Goal: Transaction & Acquisition: Purchase product/service

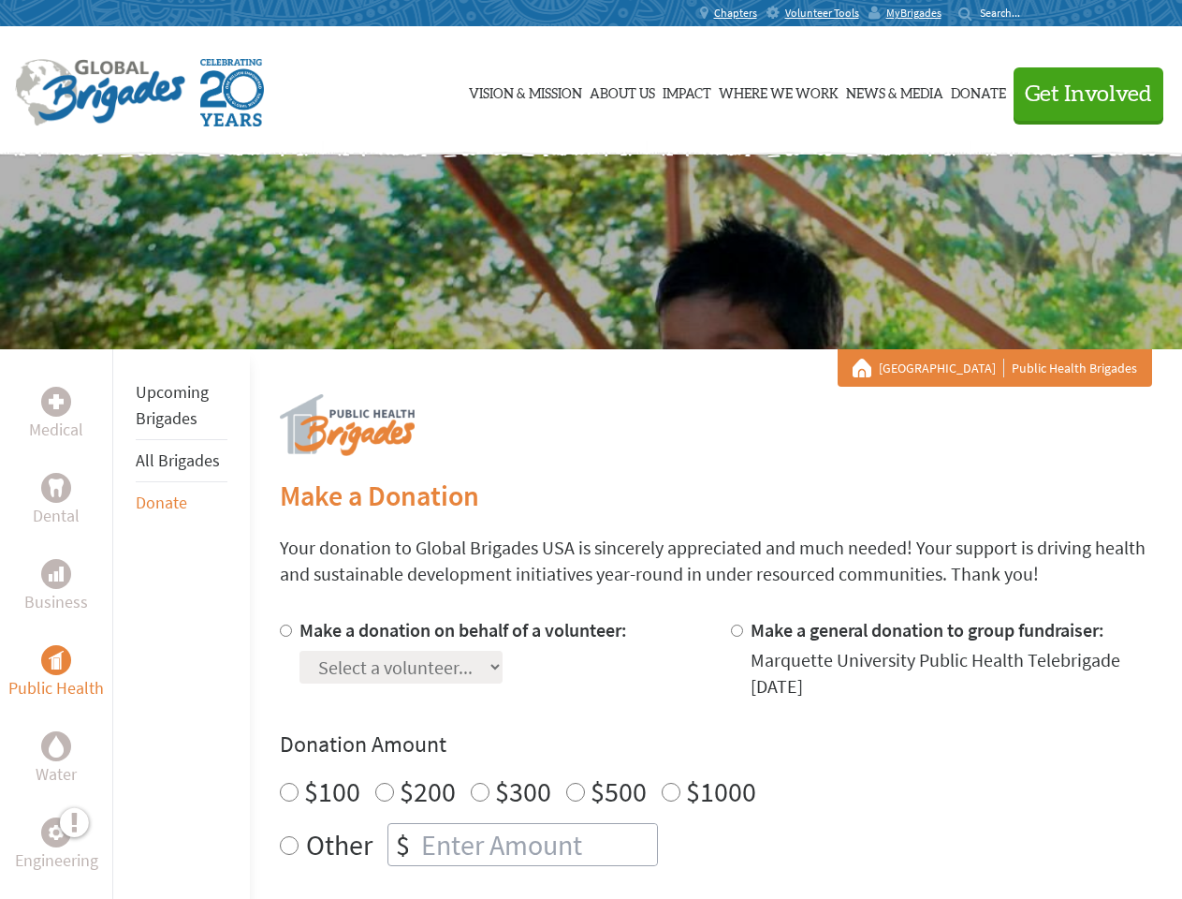
click at [1034, 13] on div "Search for:" at bounding box center [996, 13] width 75 height 15
click at [1080, 94] on span "Get Involved" at bounding box center [1088, 94] width 127 height 22
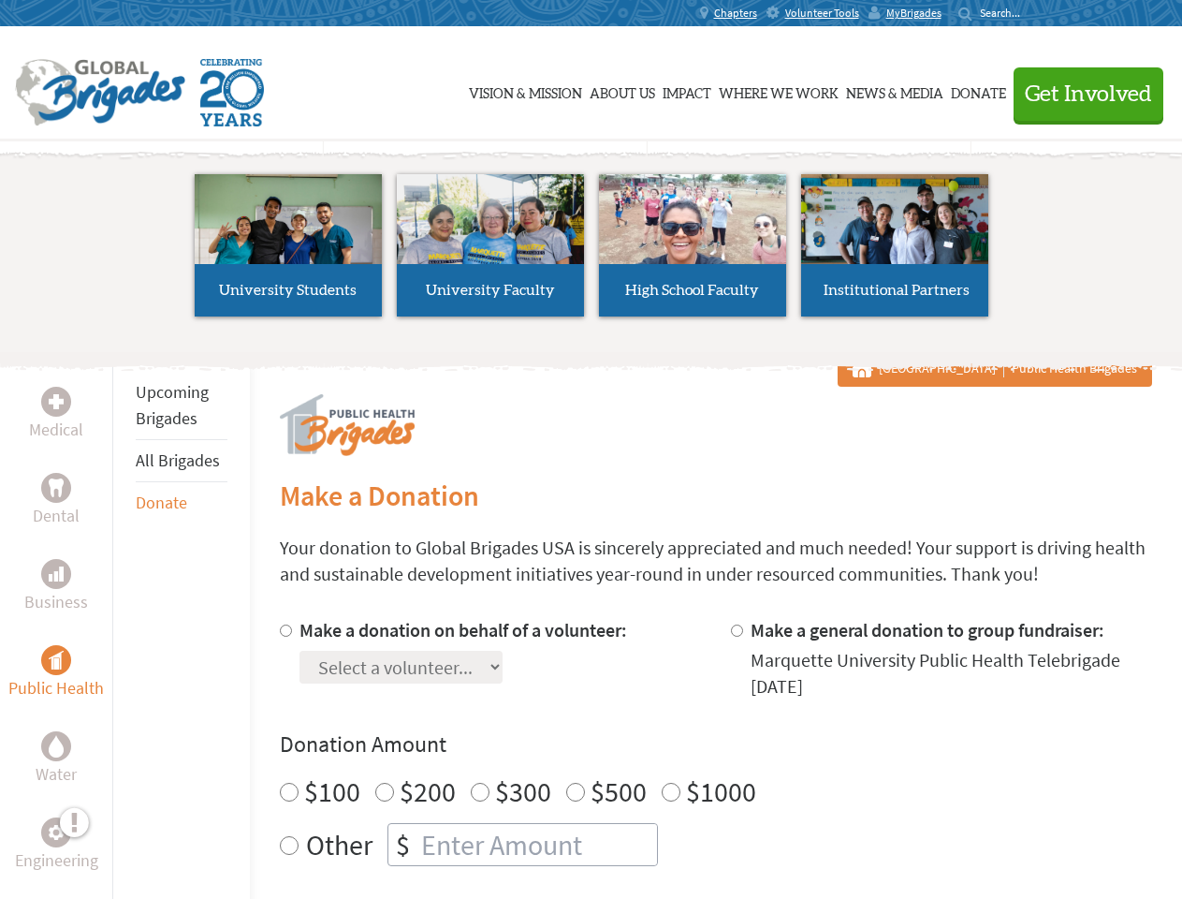
click at [124, 624] on div "Upcoming Brigades All Brigades Donate" at bounding box center [181, 798] width 138 height 899
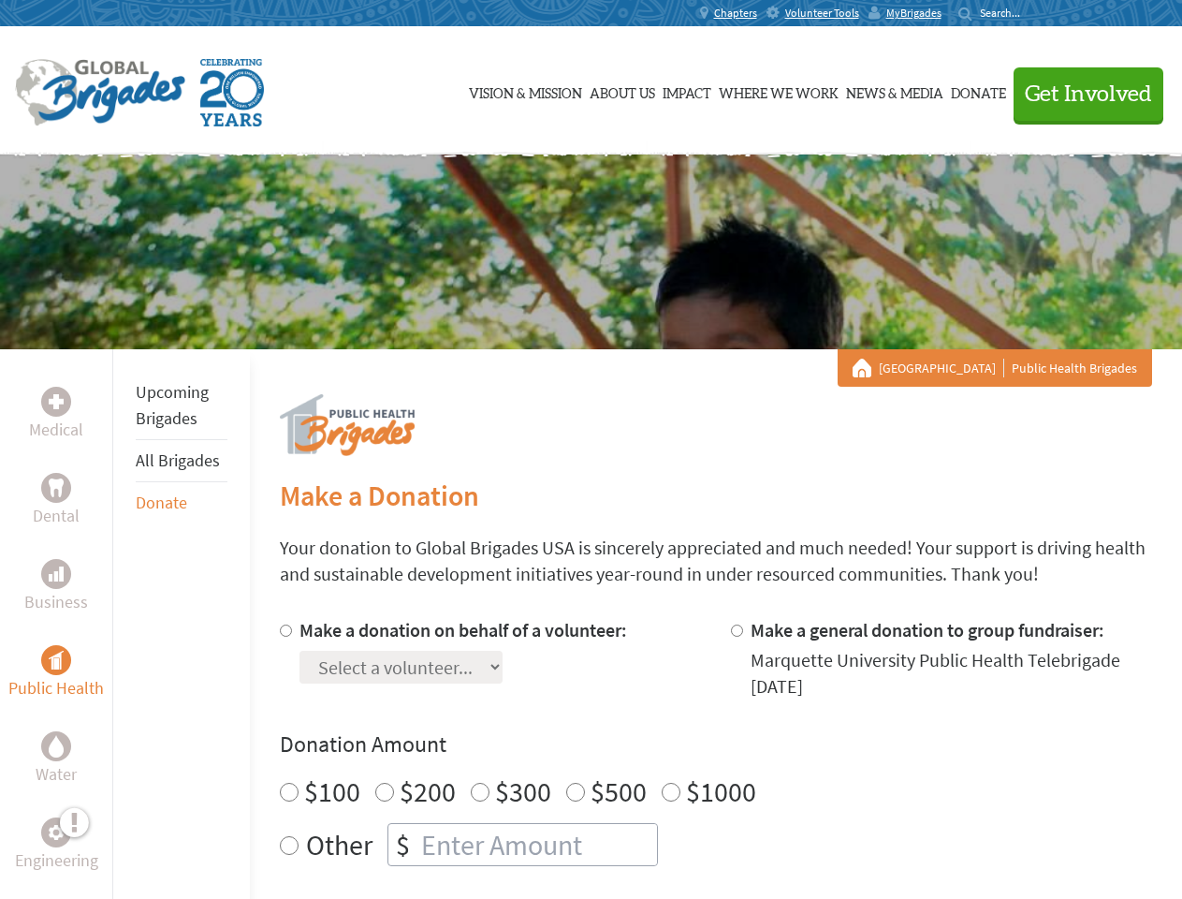
click at [715, 757] on h4 "Donation Amount" at bounding box center [716, 744] width 873 height 30
click at [284, 630] on input "Make a donation on behalf of a volunteer:" at bounding box center [286, 630] width 12 height 12
radio input "true"
click at [736, 630] on input "Make a general donation to group fundraiser:" at bounding box center [737, 630] width 12 height 12
radio input "true"
